Goal: Information Seeking & Learning: Learn about a topic

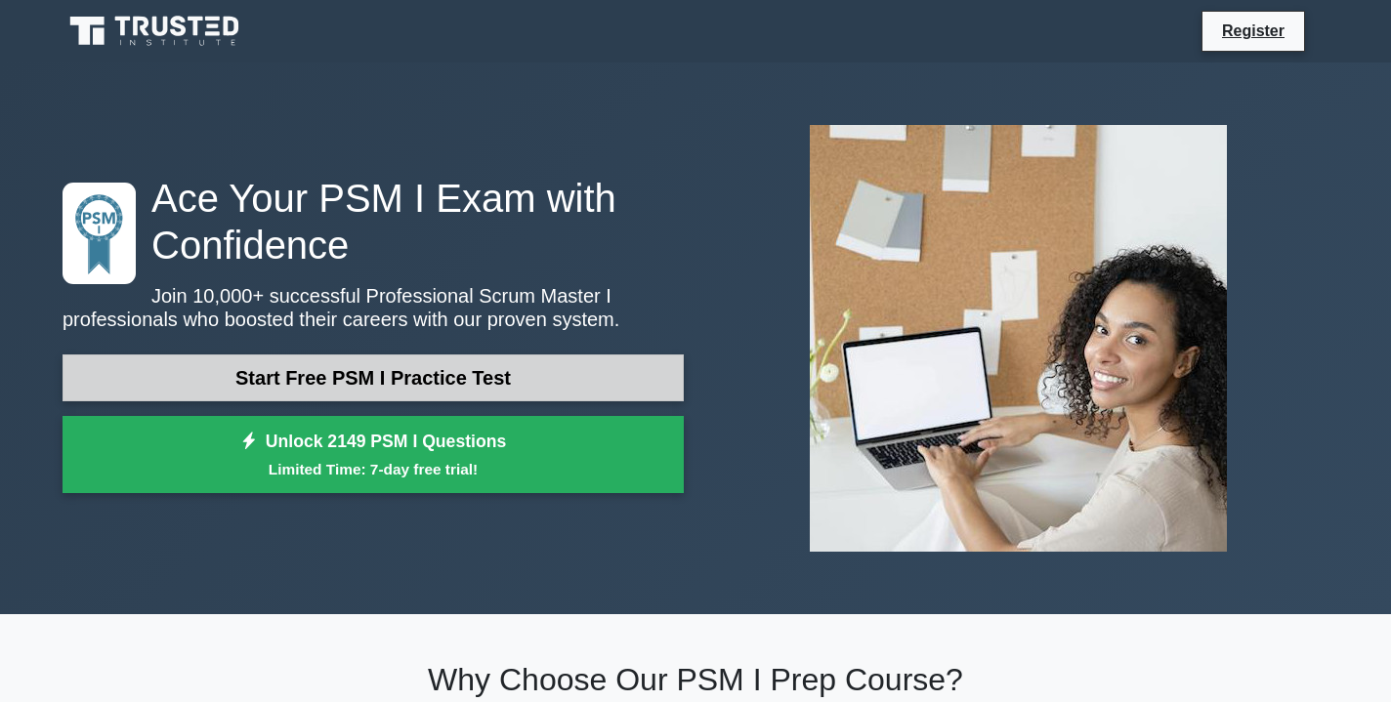
click at [482, 395] on link "Start Free PSM I Practice Test" at bounding box center [373, 378] width 621 height 47
click at [444, 387] on link "Start Free PSM I Practice Test" at bounding box center [373, 378] width 621 height 47
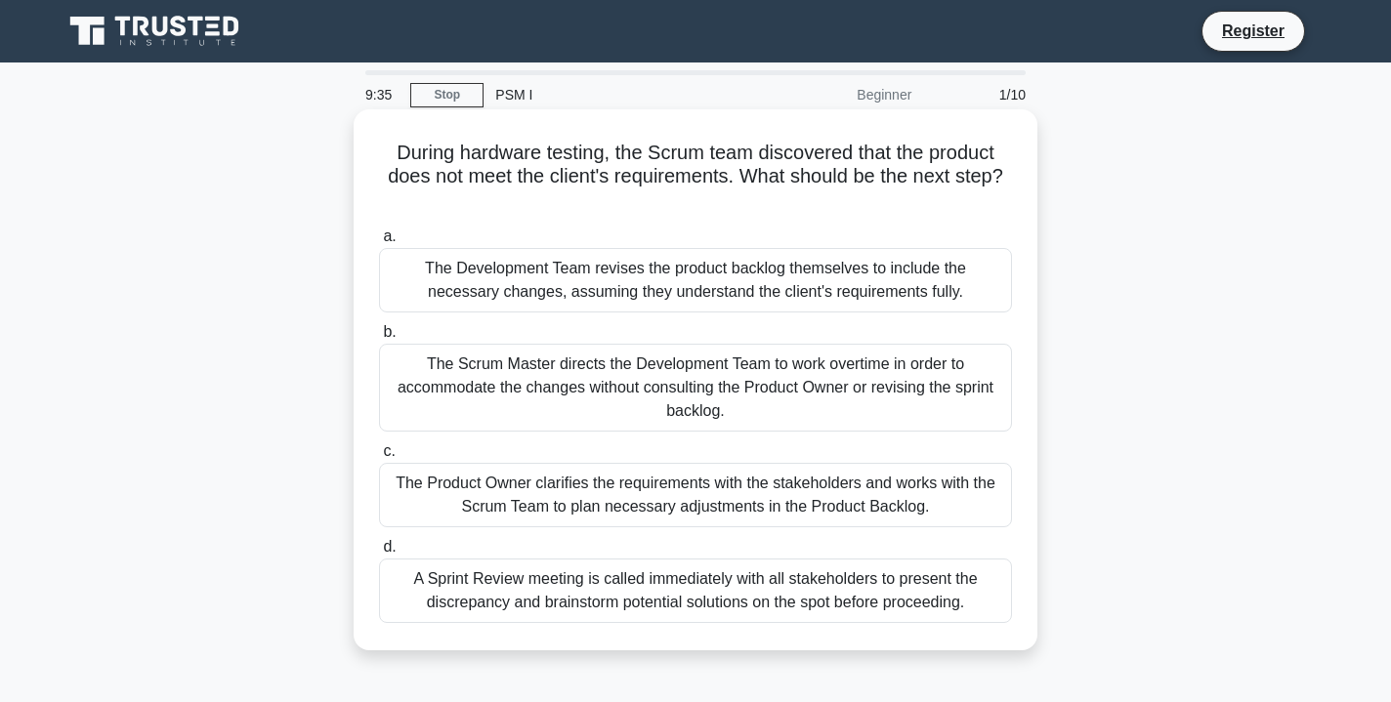
click at [709, 499] on div "The Product Owner clarifies the requirements with the stakeholders and works wi…" at bounding box center [695, 495] width 633 height 64
click at [379, 458] on input "c. The Product Owner clarifies the requirements with the stakeholders and works…" at bounding box center [379, 452] width 0 height 13
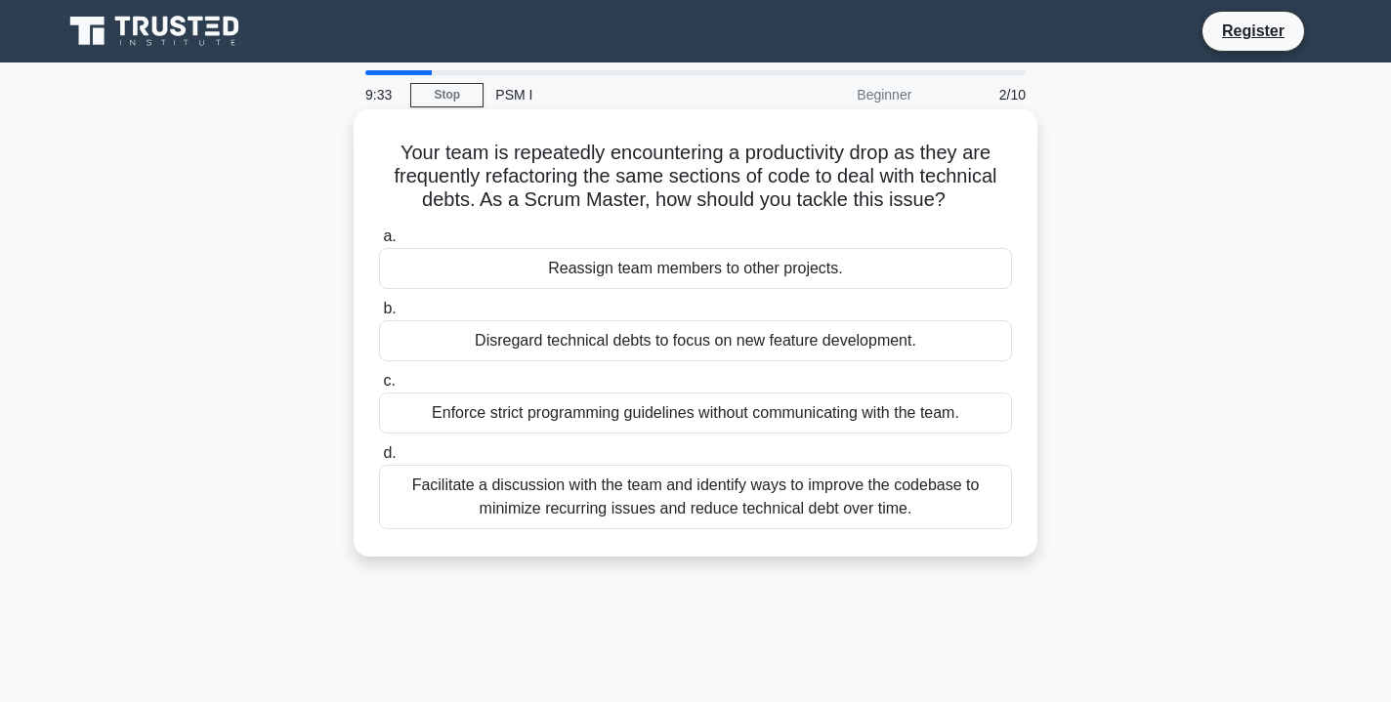
click at [503, 412] on div "Enforce strict programming guidelines without communicating with the team." at bounding box center [695, 413] width 633 height 41
click at [379, 388] on input "c. Enforce strict programming guidelines without communicating with the team." at bounding box center [379, 381] width 0 height 13
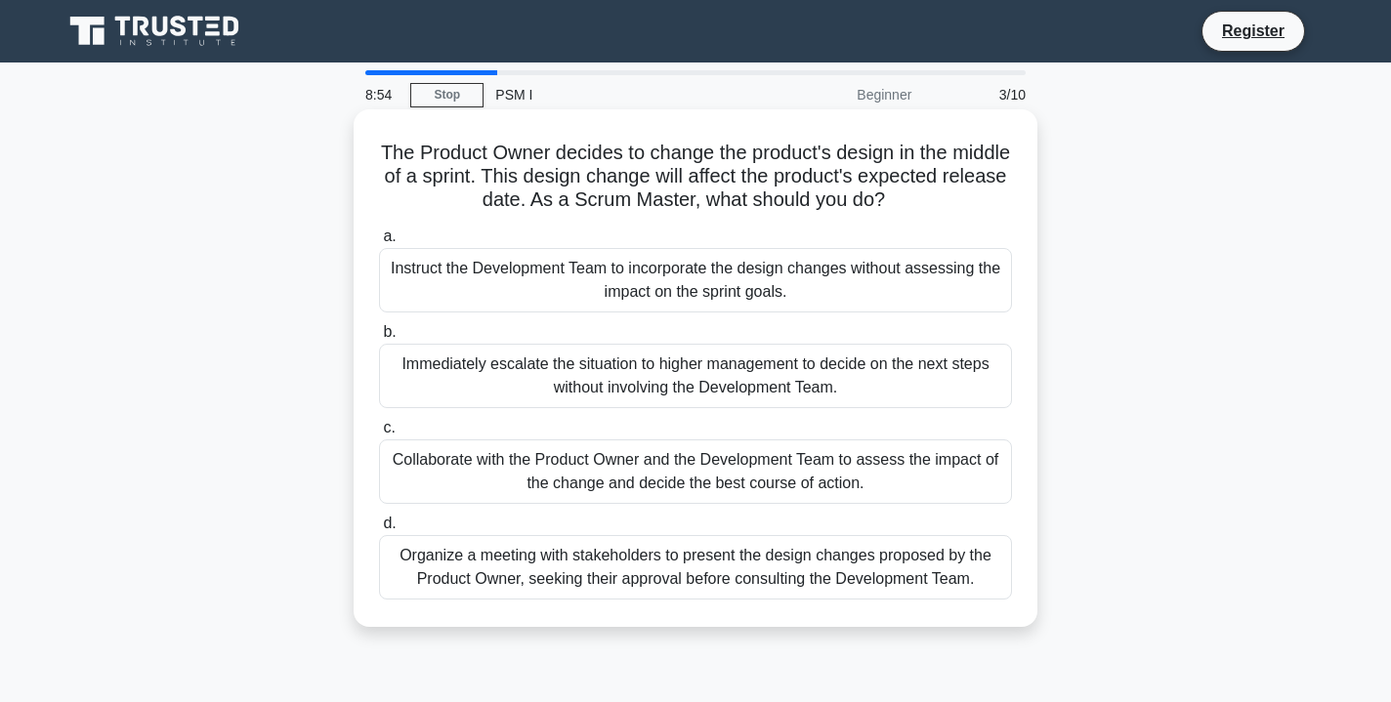
click at [632, 485] on div "Collaborate with the Product Owner and the Development Team to assess the impac…" at bounding box center [695, 472] width 633 height 64
click at [379, 435] on input "c. Collaborate with the Product Owner and the Development Team to assess the im…" at bounding box center [379, 428] width 0 height 13
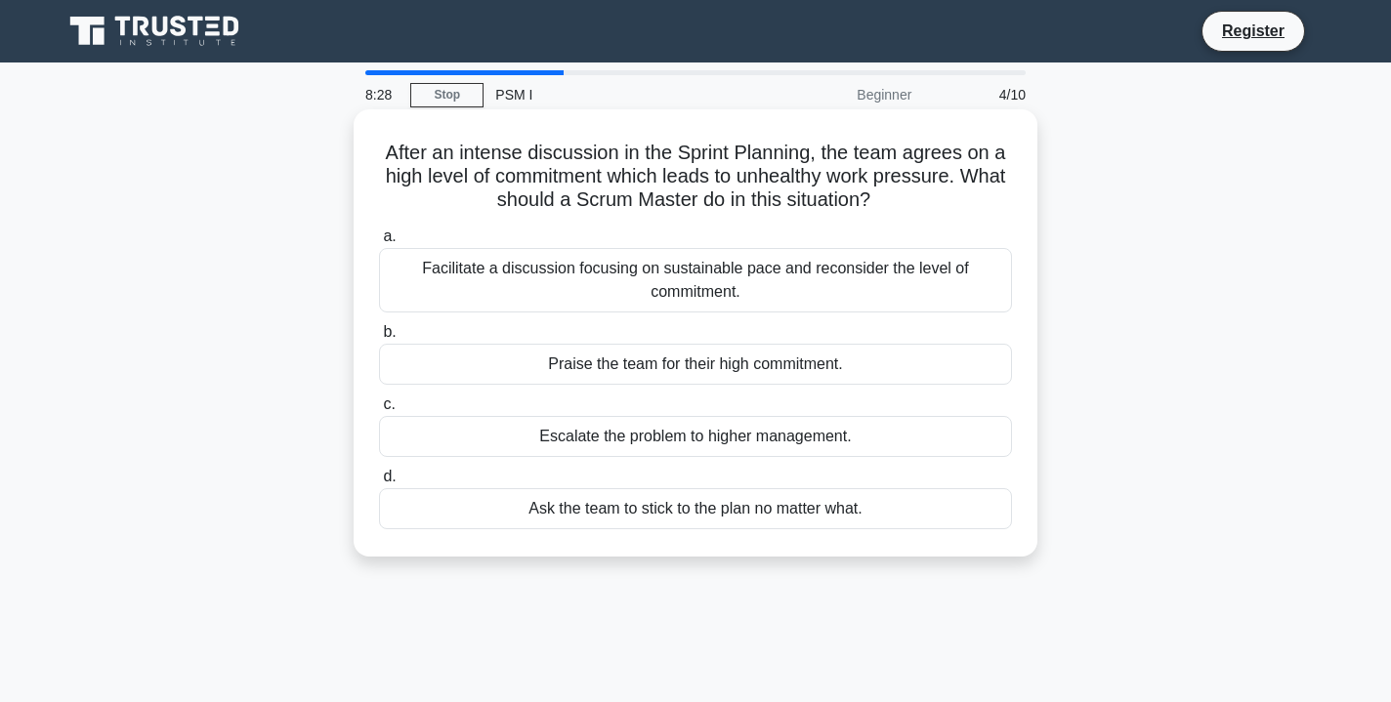
click at [864, 266] on div "Facilitate a discussion focusing on sustainable pace and reconsider the level o…" at bounding box center [695, 280] width 633 height 64
click at [379, 243] on input "a. Facilitate a discussion focusing on sustainable pace and reconsider the leve…" at bounding box center [379, 237] width 0 height 13
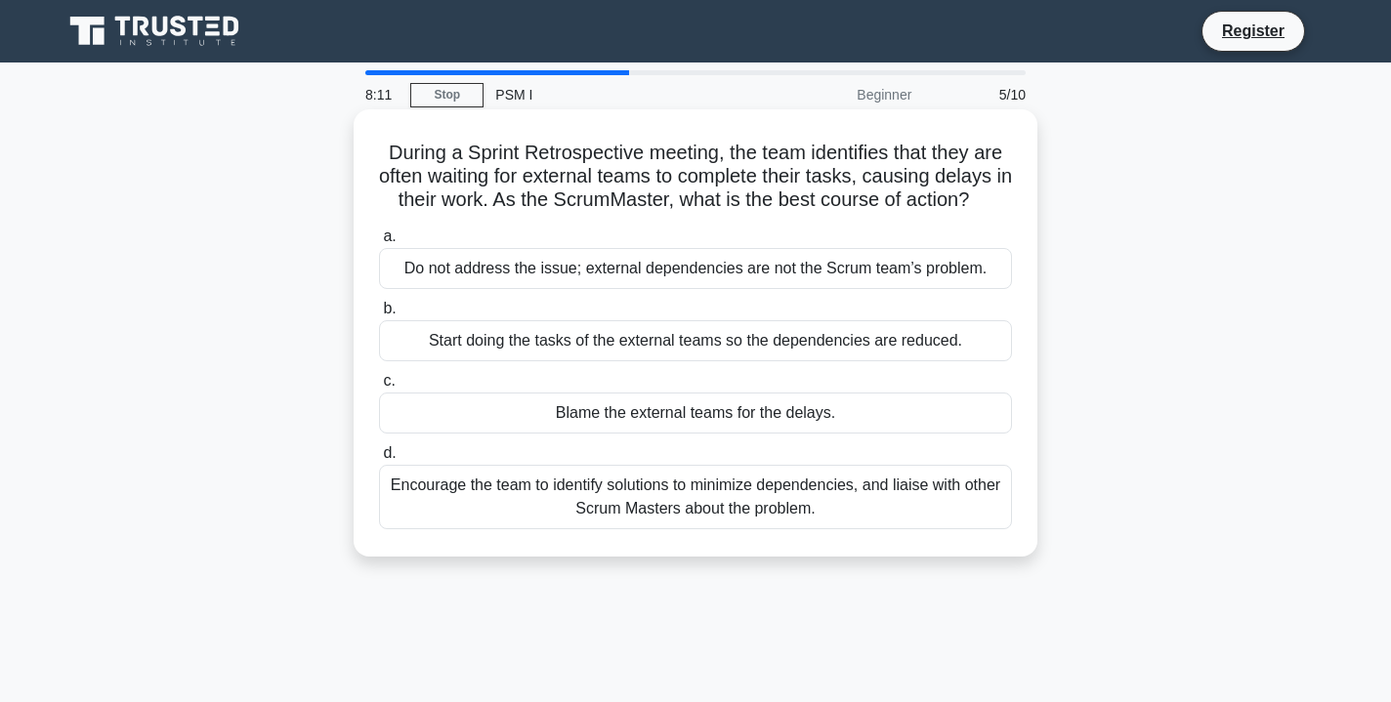
click at [723, 517] on div "Encourage the team to identify solutions to minimize dependencies, and liaise w…" at bounding box center [695, 497] width 633 height 64
click at [379, 460] on input "d. Encourage the team to identify solutions to minimize dependencies, and liais…" at bounding box center [379, 453] width 0 height 13
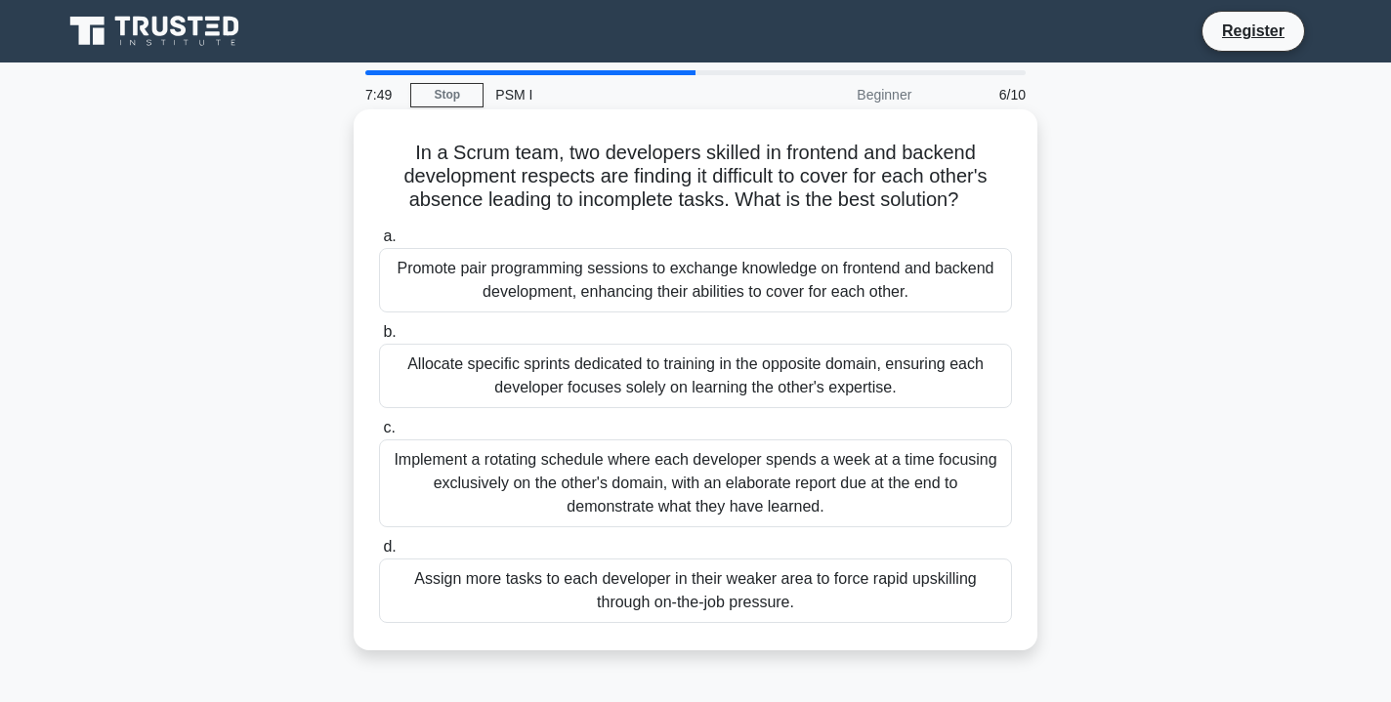
click at [761, 279] on div "Promote pair programming sessions to exchange knowledge on frontend and backend…" at bounding box center [695, 280] width 633 height 64
click at [379, 243] on input "a. Promote pair programming sessions to exchange knowledge on frontend and back…" at bounding box center [379, 237] width 0 height 13
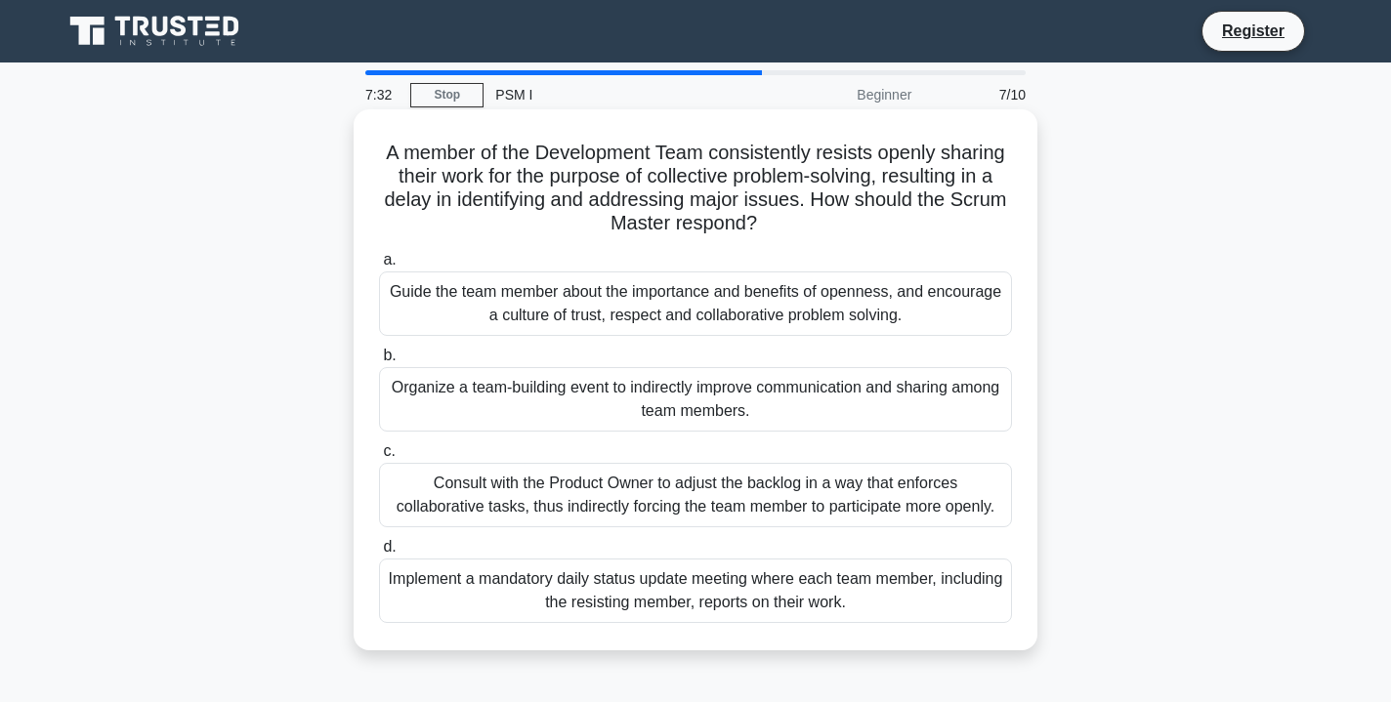
click at [740, 293] on div "Guide the team member about the importance and benefits of openness, and encour…" at bounding box center [695, 304] width 633 height 64
click at [379, 267] on input "a. Guide the team member about the importance and benefits of openness, and enc…" at bounding box center [379, 260] width 0 height 13
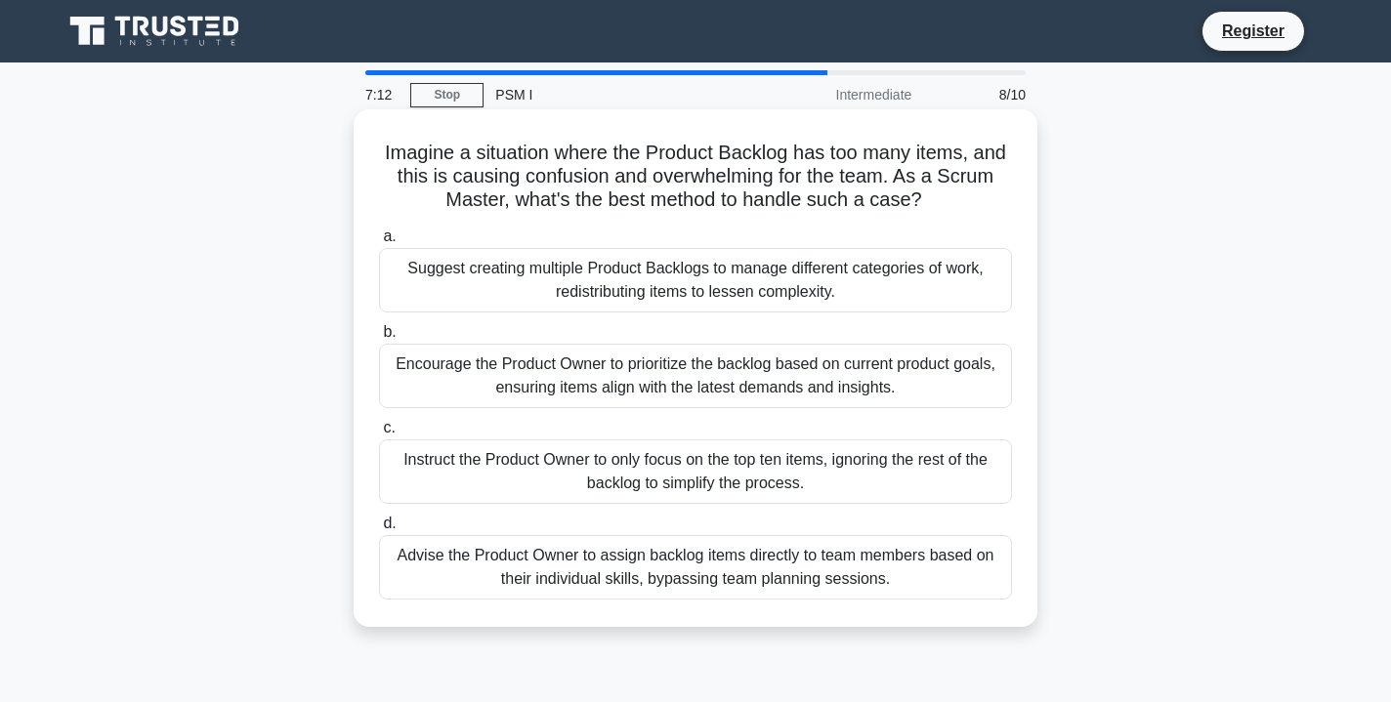
click at [748, 380] on div "Encourage the Product Owner to prioritize the backlog based on current product …" at bounding box center [695, 376] width 633 height 64
click at [379, 339] on input "b. Encourage the Product Owner to prioritize the backlog based on current produ…" at bounding box center [379, 332] width 0 height 13
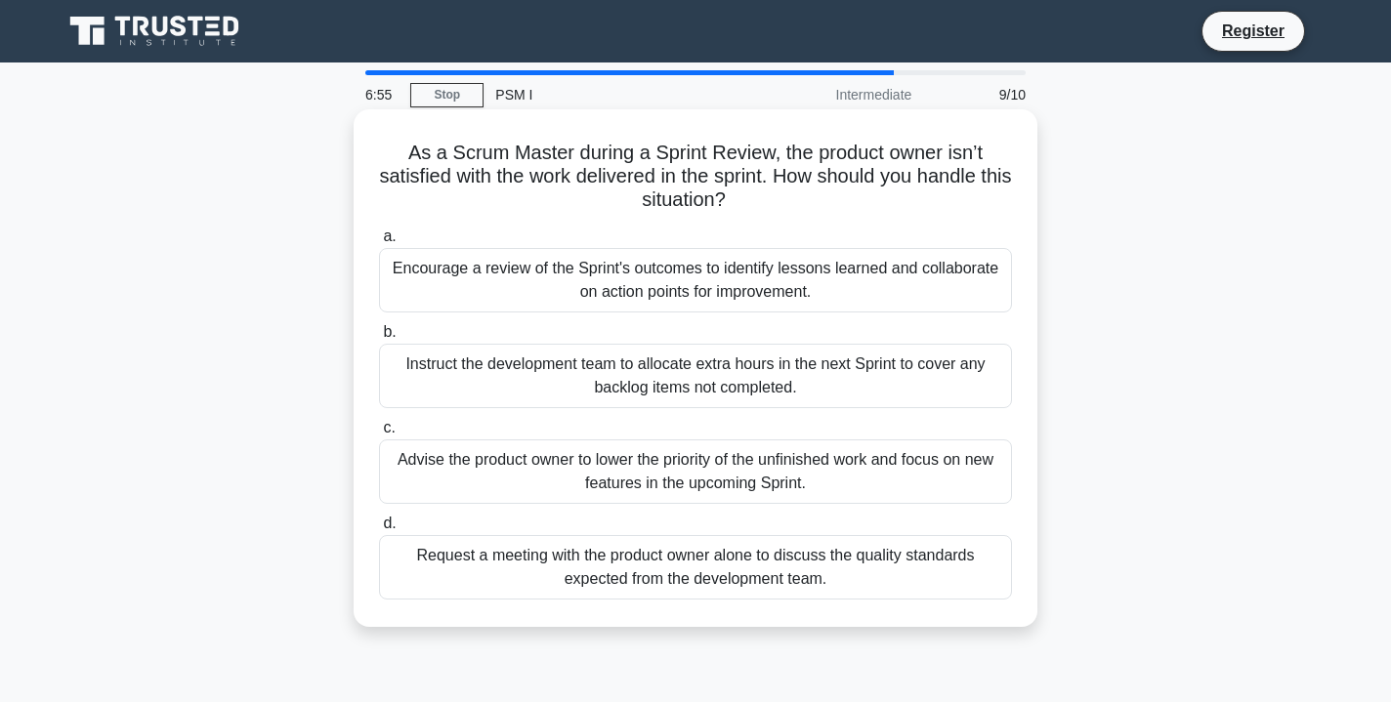
click at [838, 280] on div "Encourage a review of the Sprint's outcomes to identify lessons learned and col…" at bounding box center [695, 280] width 633 height 64
click at [379, 243] on input "a. Encourage a review of the Sprint's outcomes to identify lessons learned and …" at bounding box center [379, 237] width 0 height 13
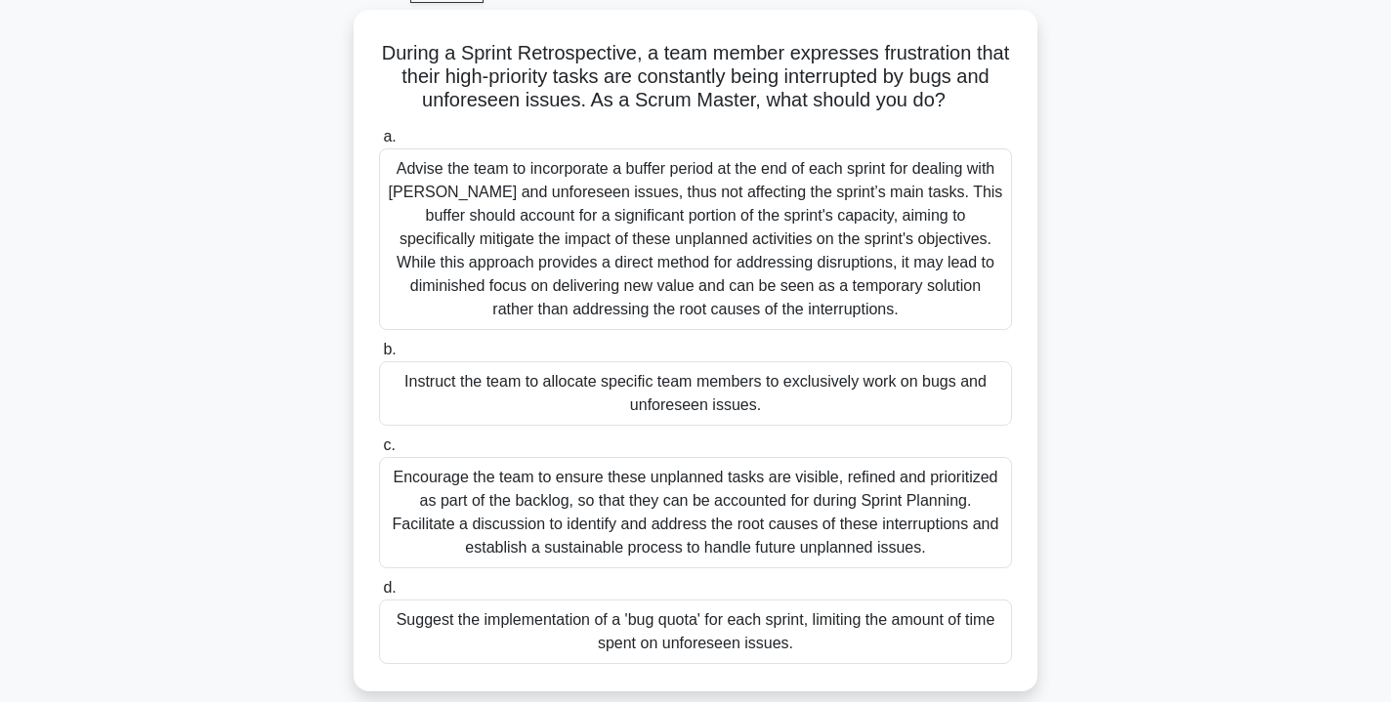
scroll to position [105, 0]
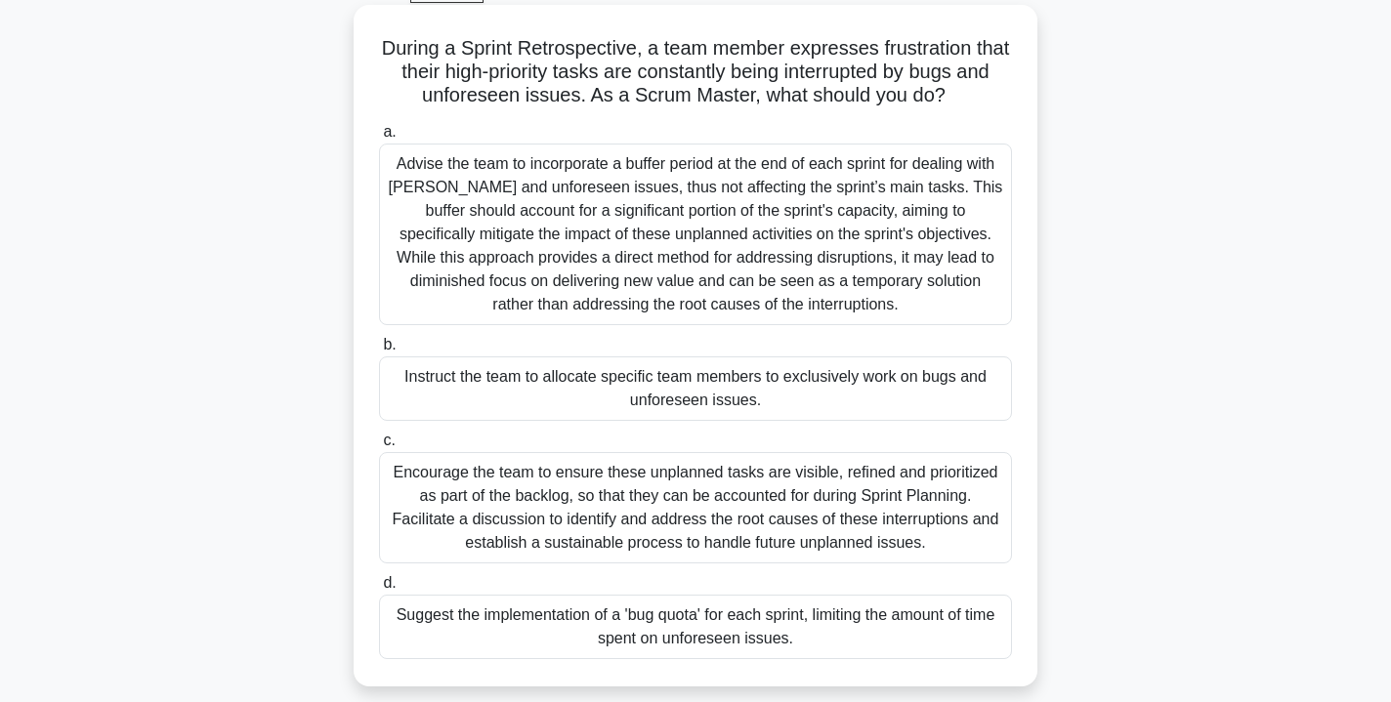
click at [773, 476] on div "Encourage the team to ensure these unplanned tasks are visible, refined and pri…" at bounding box center [695, 507] width 633 height 111
click at [379, 447] on input "c. Encourage the team to ensure these unplanned tasks are visible, refined and …" at bounding box center [379, 441] width 0 height 13
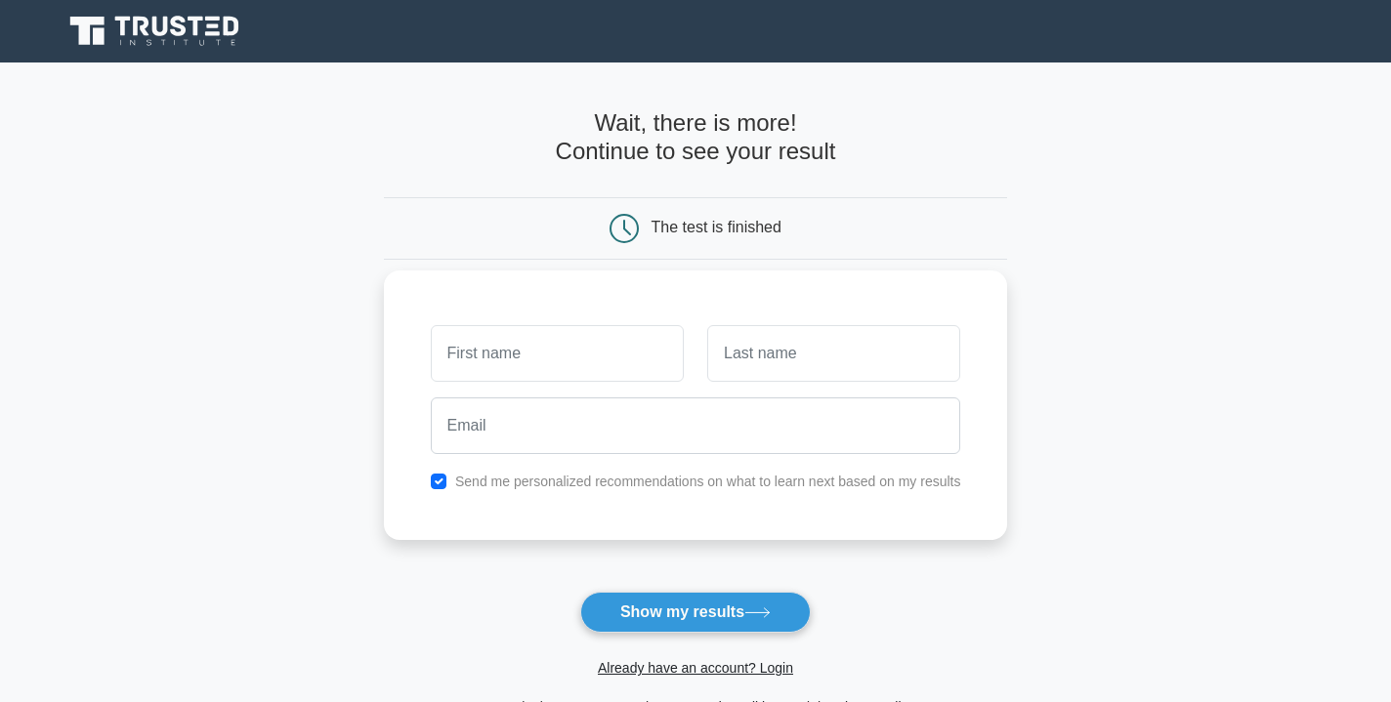
click at [434, 482] on input "checkbox" at bounding box center [439, 482] width 16 height 16
checkbox input "false"
click at [546, 348] on input "text" at bounding box center [557, 353] width 253 height 57
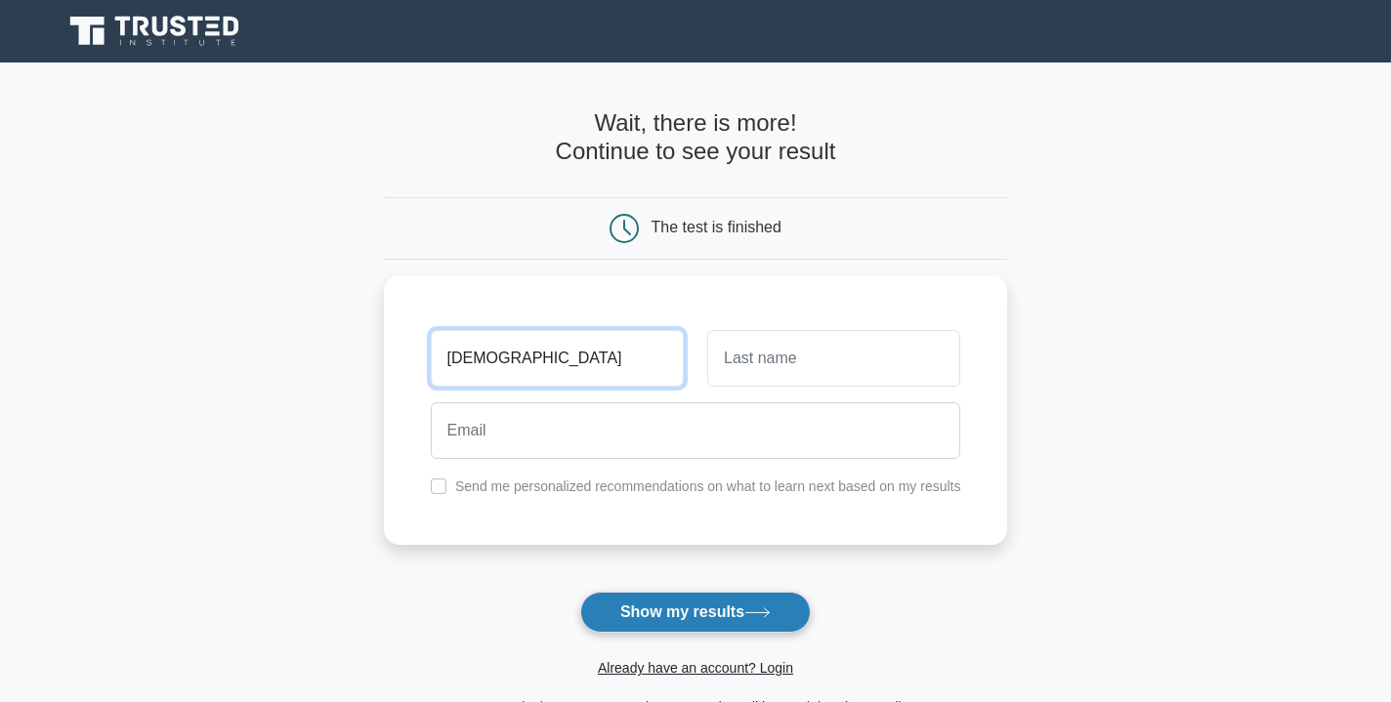
type input "Ishhana"
click at [676, 624] on button "Show my results" at bounding box center [695, 612] width 231 height 41
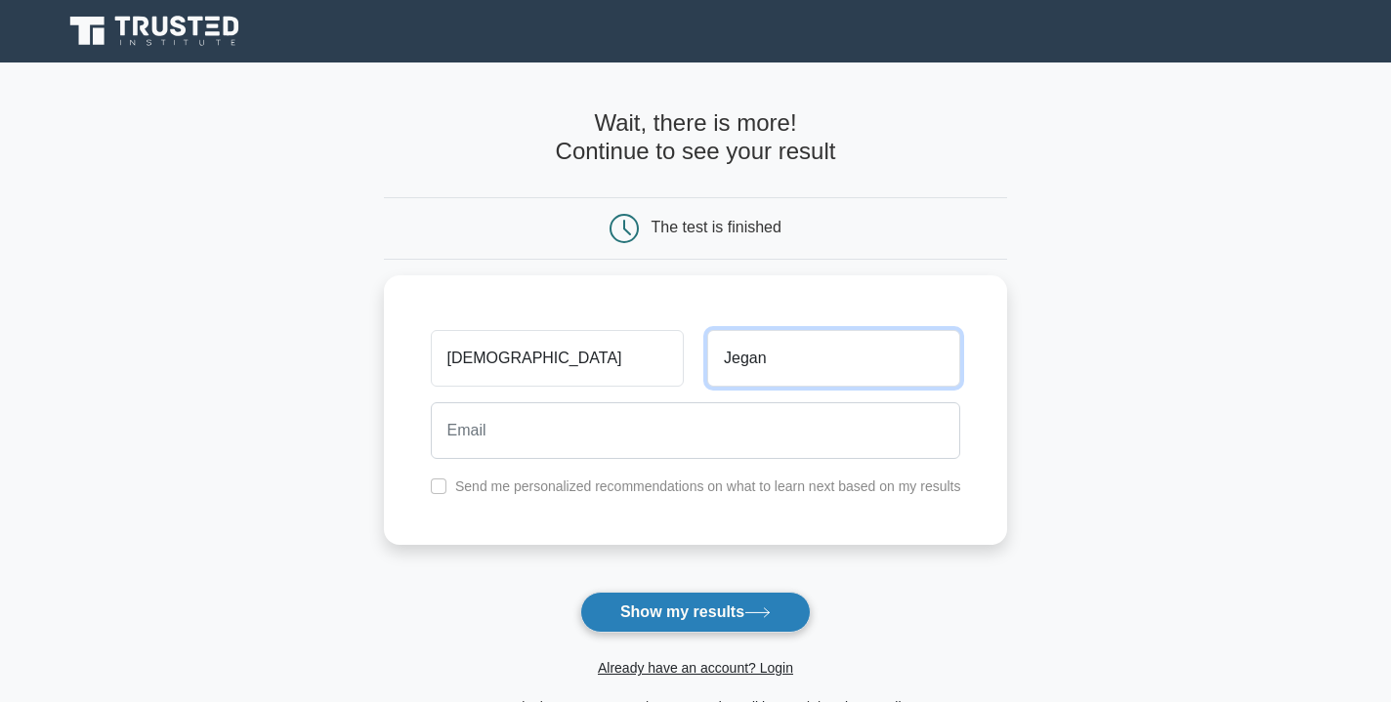
type input "Jegan"
click at [751, 632] on button "Show my results" at bounding box center [695, 612] width 231 height 41
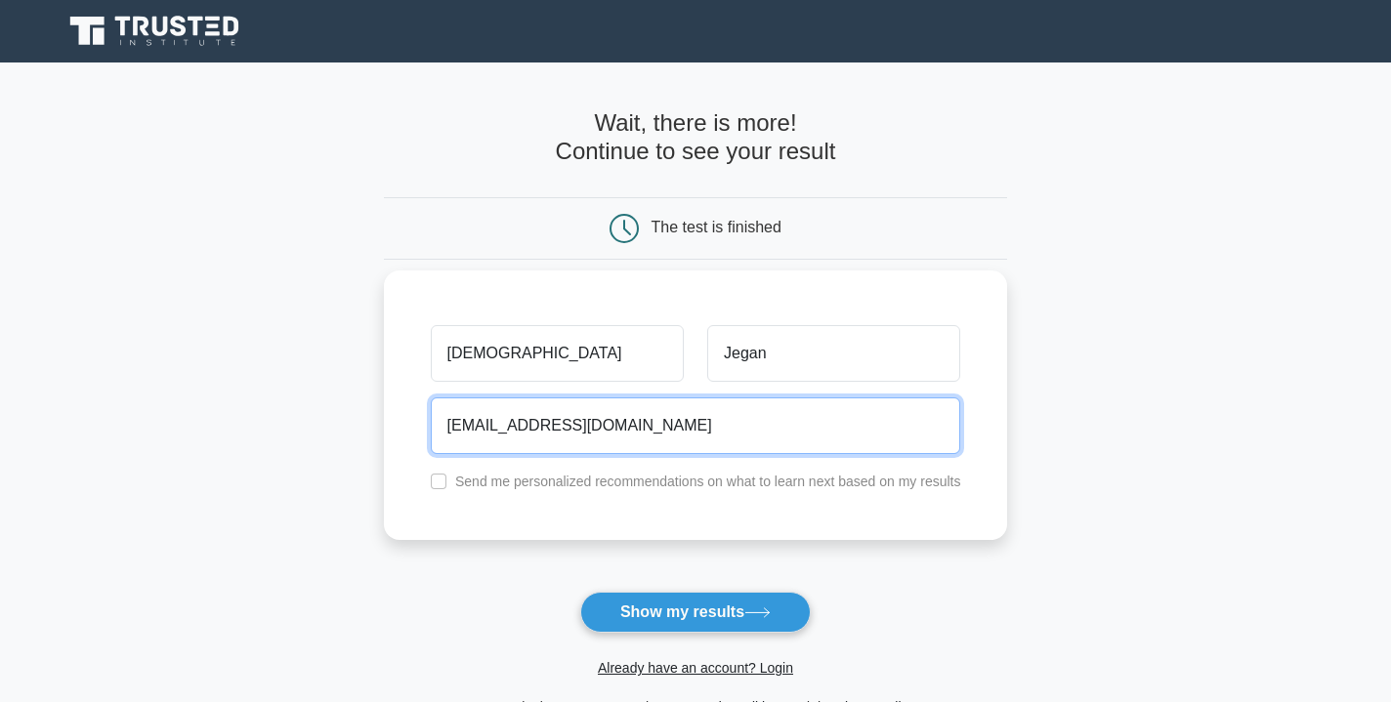
type input "ishhanajegan@gmail.com"
click at [695, 612] on button "Show my results" at bounding box center [695, 612] width 231 height 41
